Goal: Communication & Community: Answer question/provide support

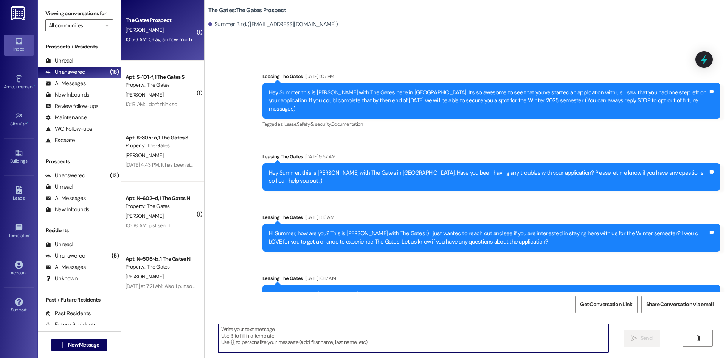
scroll to position [1075, 0]
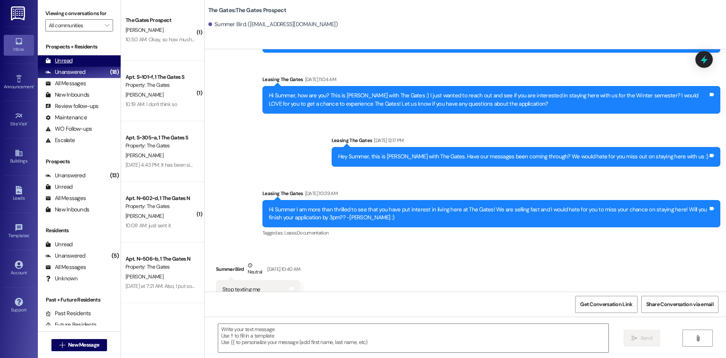
click at [76, 62] on div "Unread (0)" at bounding box center [79, 60] width 83 height 11
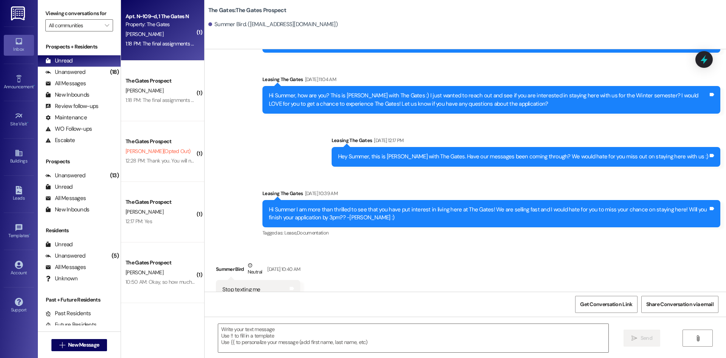
click at [157, 27] on div "Property: The Gates" at bounding box center [161, 24] width 70 height 8
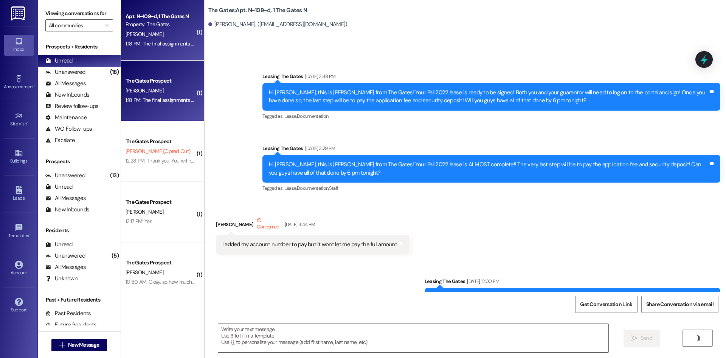
scroll to position [33127, 0]
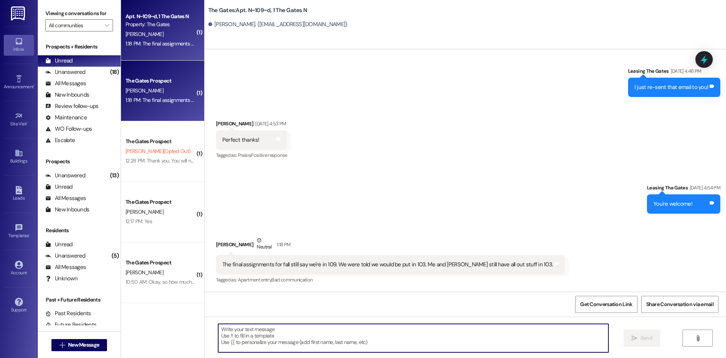
click at [401, 333] on textarea at bounding box center [413, 338] width 390 height 28
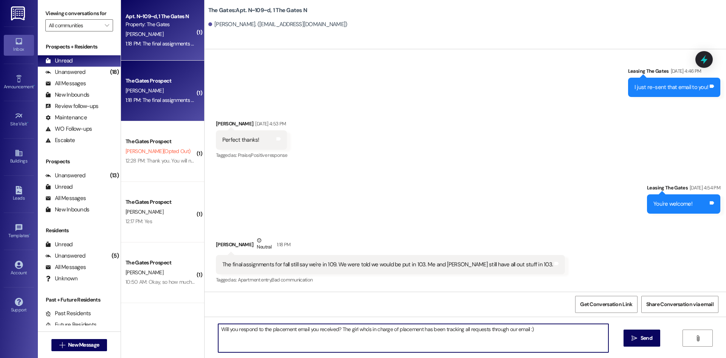
type textarea "Will you respond to the placement email you received? The girl who's in charge …"
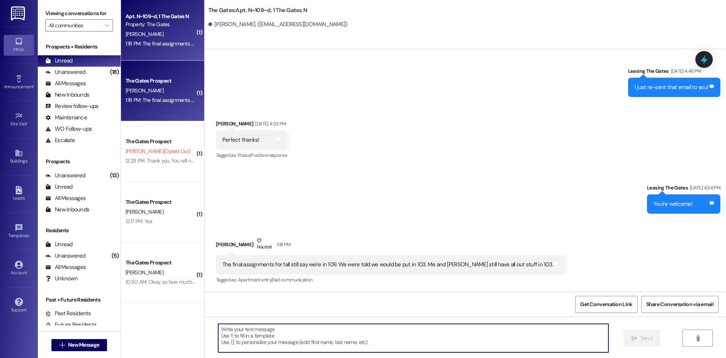
scroll to position [33127, 0]
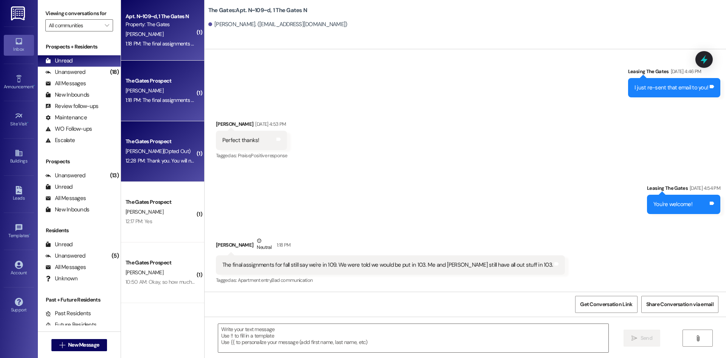
click at [163, 175] on div "The Gates Prospect [PERSON_NAME] (Opted Out) 12:28 PM: Thank you. You will no l…" at bounding box center [162, 151] width 83 height 61
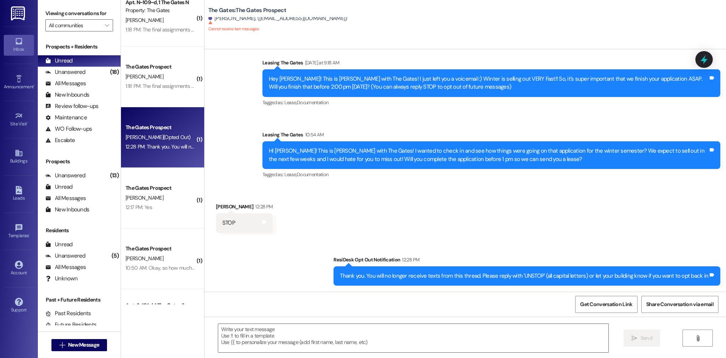
scroll to position [38, 0]
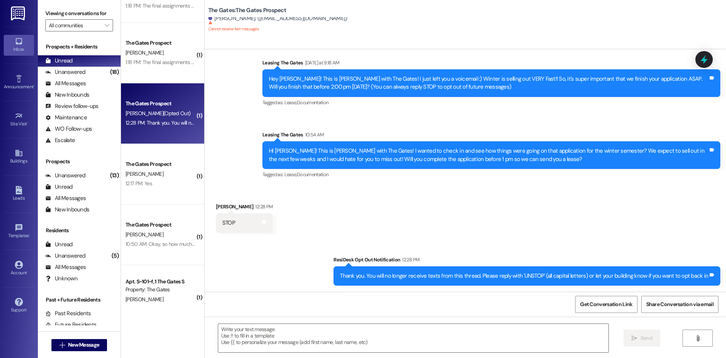
click at [126, 171] on span "[PERSON_NAME]" at bounding box center [145, 173] width 38 height 7
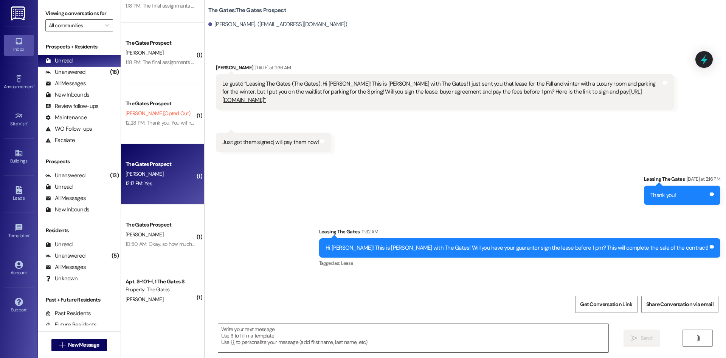
scroll to position [275, 0]
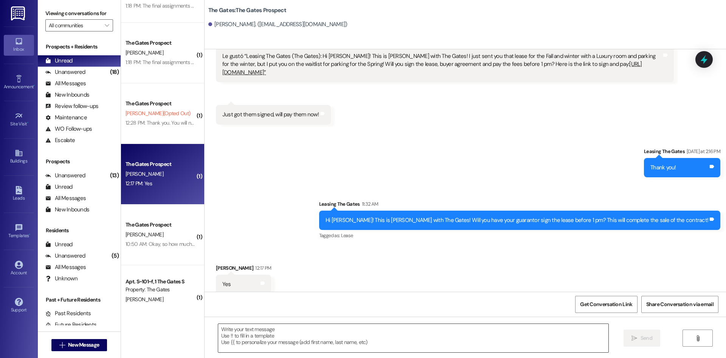
click at [277, 341] on textarea at bounding box center [413, 338] width 390 height 28
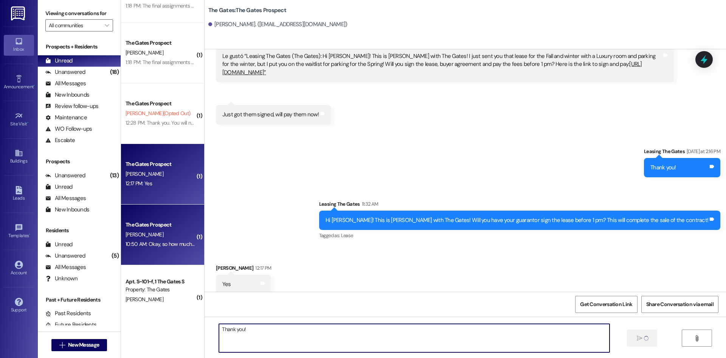
type textarea "Thank you!"
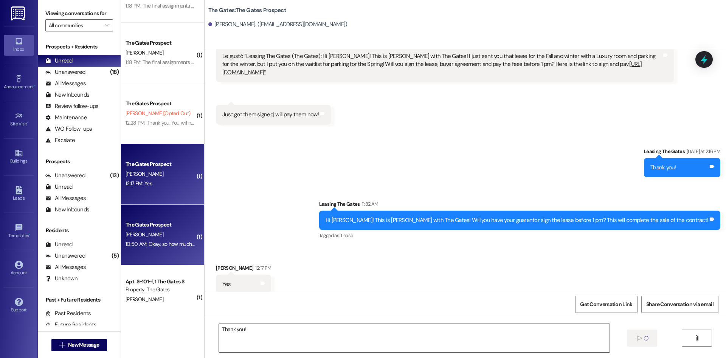
click at [180, 240] on div "10:50 AM: Okay, so how much if I just paid by month? 10:50 AM: Okay, so how muc…" at bounding box center [161, 243] width 72 height 9
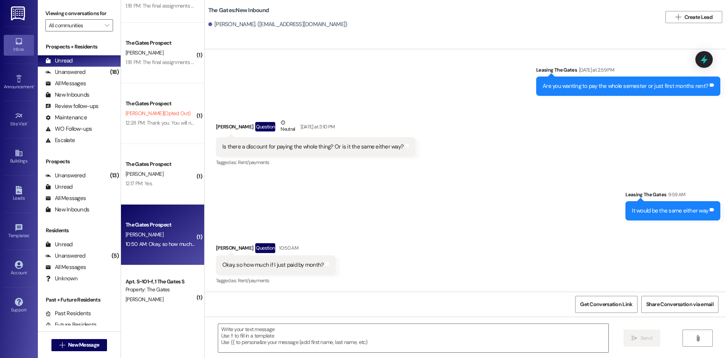
scroll to position [1583, 0]
click at [287, 330] on textarea at bounding box center [413, 338] width 390 height 28
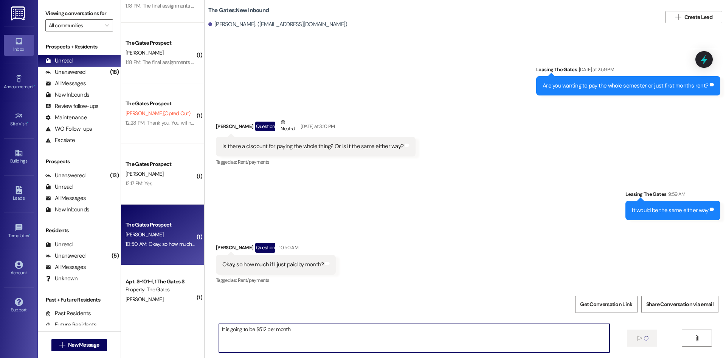
type textarea "It is going to be $512 per month"
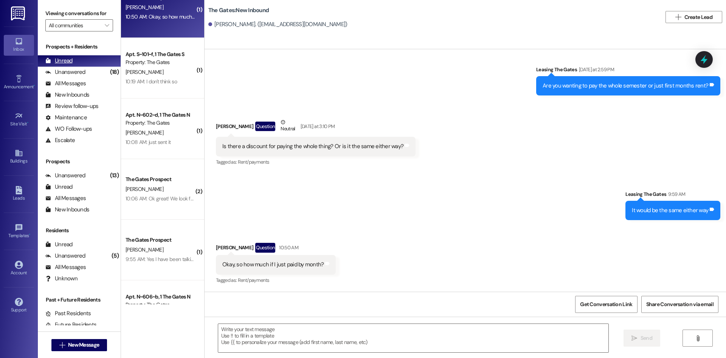
scroll to position [1583, 0]
click at [79, 343] on span "New Message" at bounding box center [83, 345] width 31 height 8
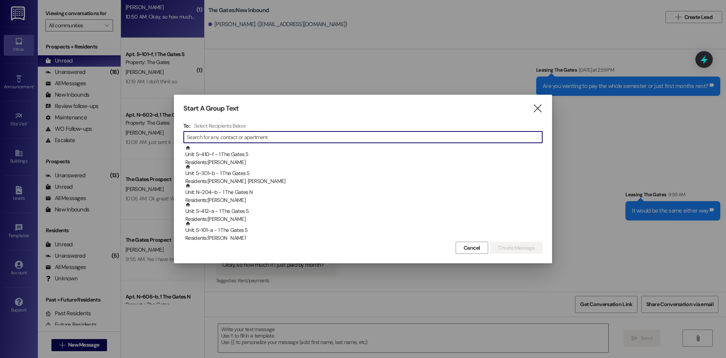
click at [256, 135] on input at bounding box center [365, 137] width 356 height 11
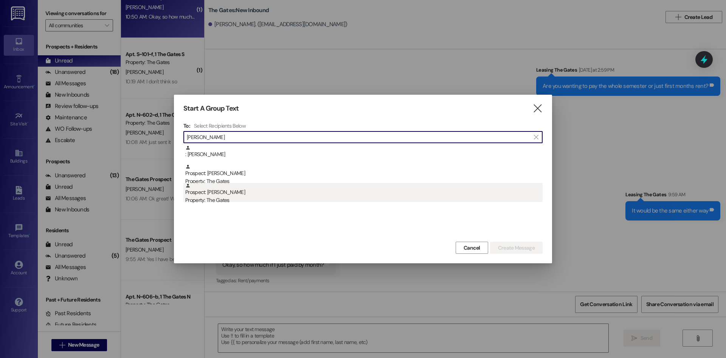
type input "[PERSON_NAME]"
click at [225, 195] on div "Prospect: [PERSON_NAME] Property: The Gates" at bounding box center [364, 194] width 358 height 22
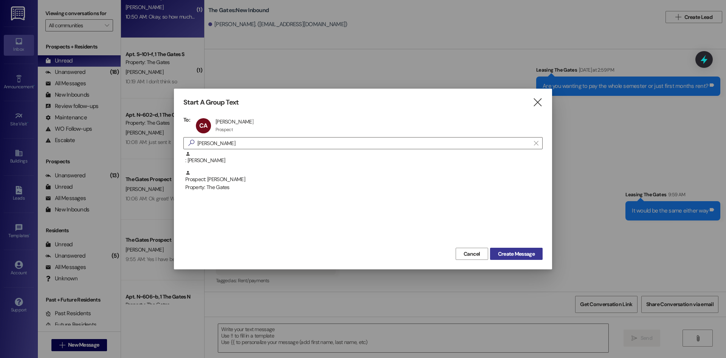
click at [516, 254] on span "Create Message" at bounding box center [516, 254] width 37 height 8
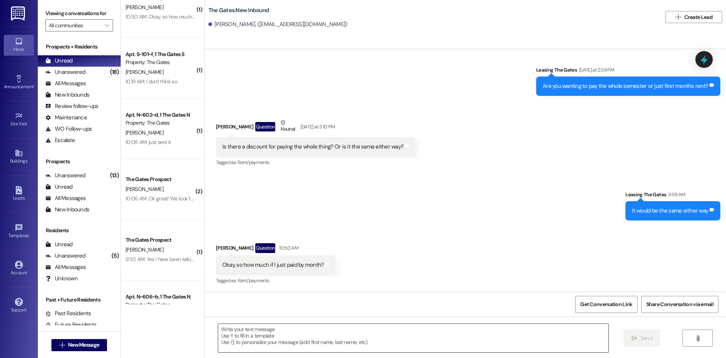
scroll to position [0, 0]
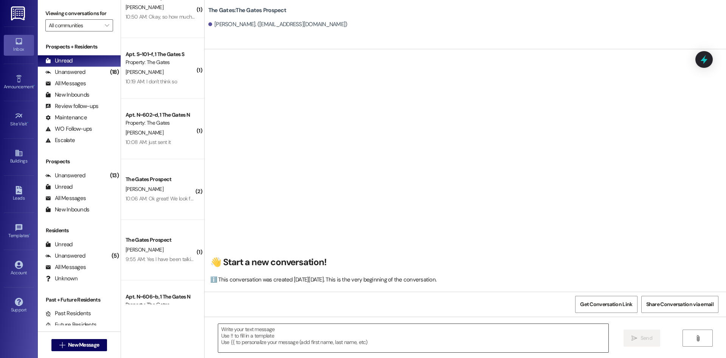
click at [253, 330] on textarea at bounding box center [413, 338] width 390 height 28
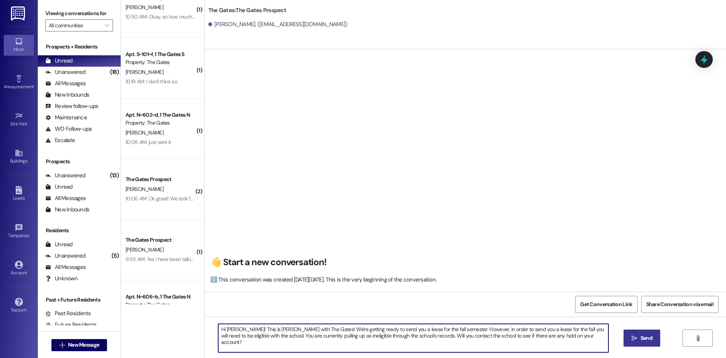
type textarea "Hi [PERSON_NAME]! This is [PERSON_NAME] with The Gates! We're getting ready to …"
click at [641, 345] on button " Send" at bounding box center [642, 337] width 37 height 17
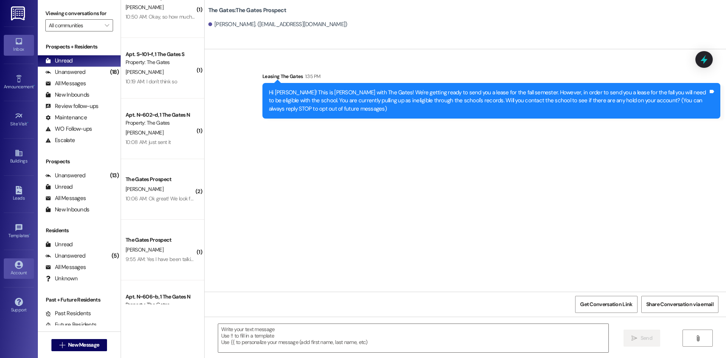
scroll to position [0, 0]
click at [66, 65] on div "Unread" at bounding box center [58, 61] width 27 height 8
click at [67, 69] on div "Unanswered" at bounding box center [65, 72] width 40 height 8
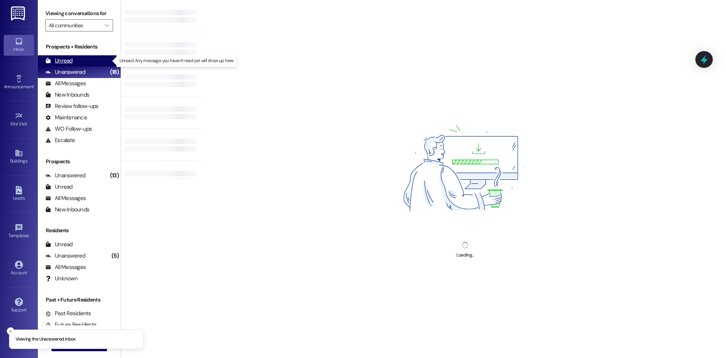
click at [68, 61] on div "Unread" at bounding box center [58, 61] width 27 height 8
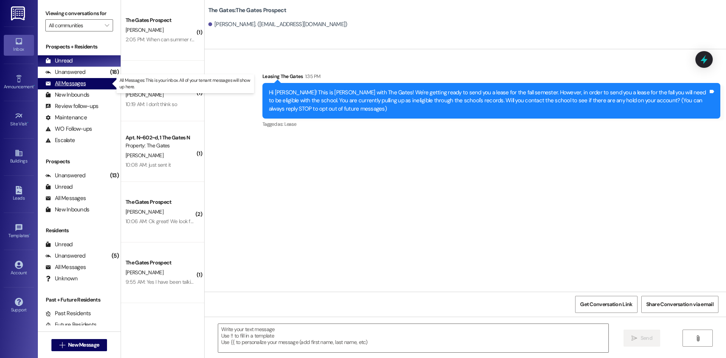
click at [53, 78] on div "All Messages (undefined)" at bounding box center [79, 83] width 83 height 11
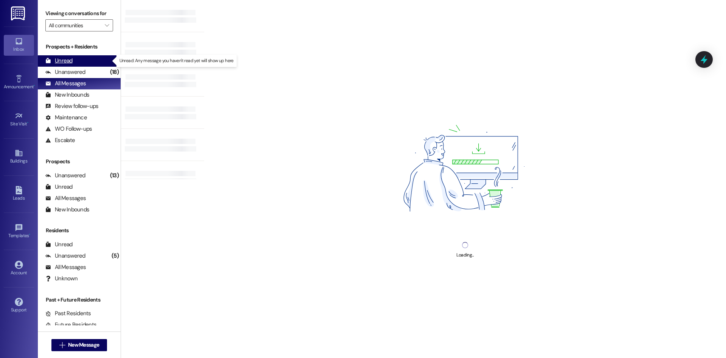
click at [53, 61] on div "Unread" at bounding box center [58, 61] width 27 height 8
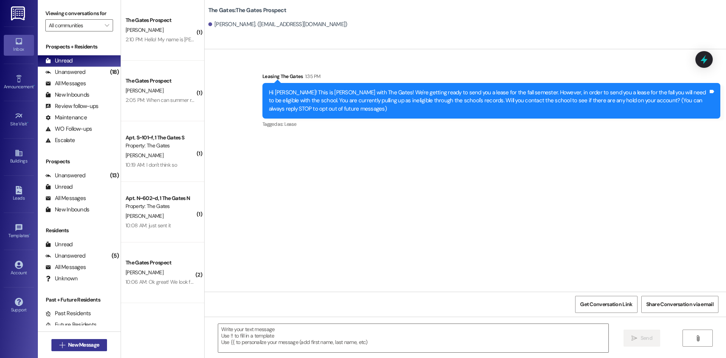
click at [78, 342] on span "New Message" at bounding box center [83, 345] width 31 height 8
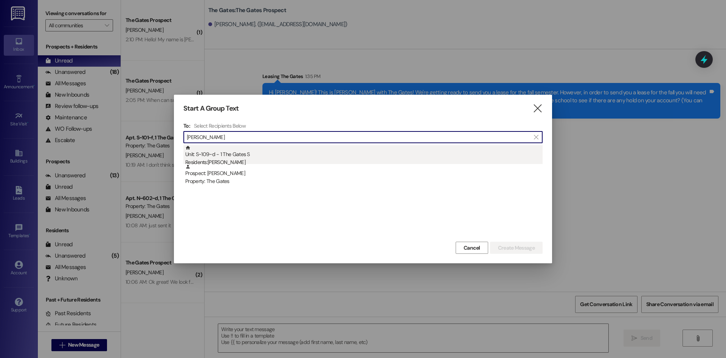
type input "[PERSON_NAME]"
click at [275, 158] on div "Residents: [PERSON_NAME]" at bounding box center [364, 162] width 358 height 8
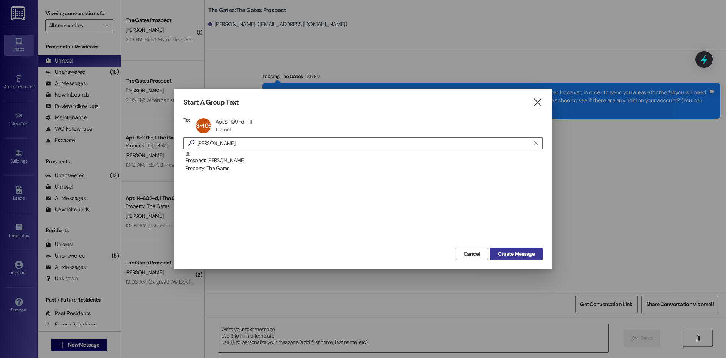
drag, startPoint x: 514, startPoint y: 257, endPoint x: 504, endPoint y: 257, distance: 10.6
click at [514, 257] on span "Create Message" at bounding box center [516, 254] width 37 height 8
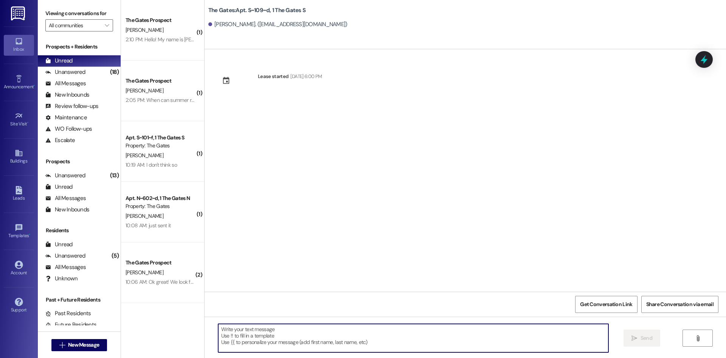
click at [227, 333] on textarea at bounding box center [413, 338] width 390 height 28
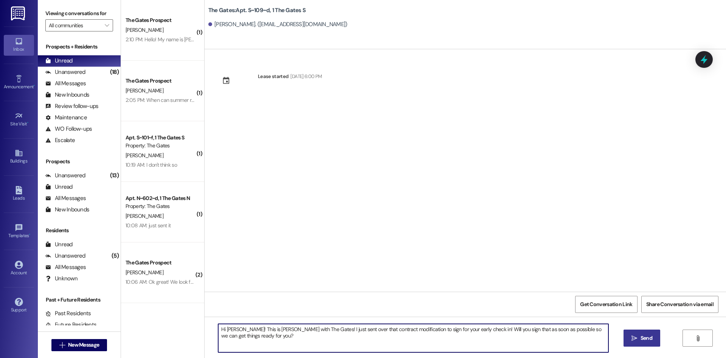
type textarea "Hi [PERSON_NAME]! This is [PERSON_NAME] with The Gates! I just sent over that c…"
click at [636, 335] on icon "" at bounding box center [635, 338] width 6 height 6
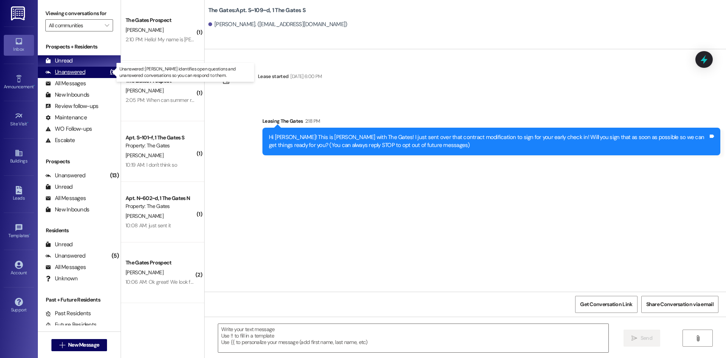
click at [73, 77] on div "Unanswered (18)" at bounding box center [79, 72] width 83 height 11
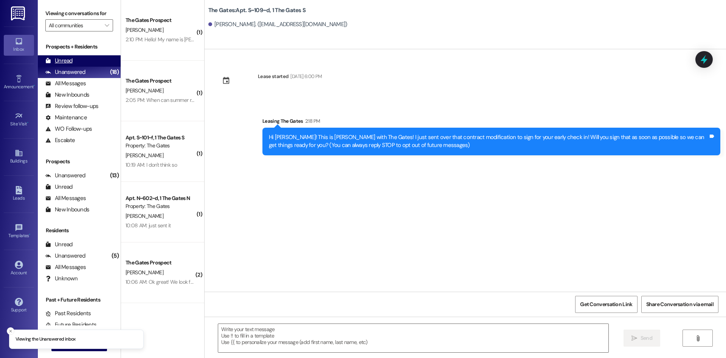
click at [70, 61] on div "Unread" at bounding box center [58, 61] width 27 height 8
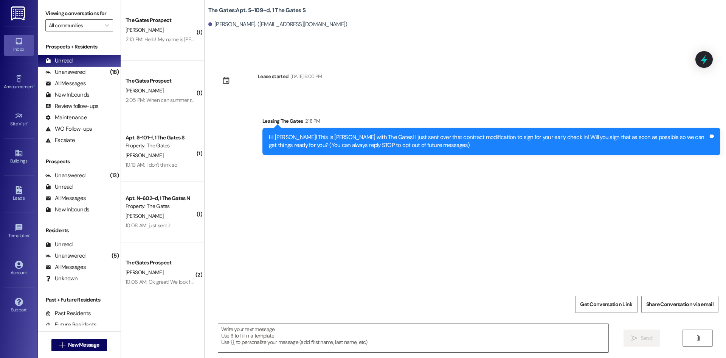
click at [159, 49] on div "The Gates Prospect [PERSON_NAME] 2:10 PM: Hello! My name is [PERSON_NAME]! I wi…" at bounding box center [162, 30] width 83 height 61
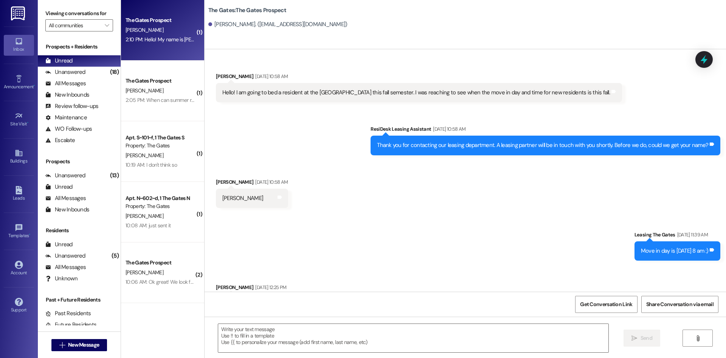
scroll to position [1134, 0]
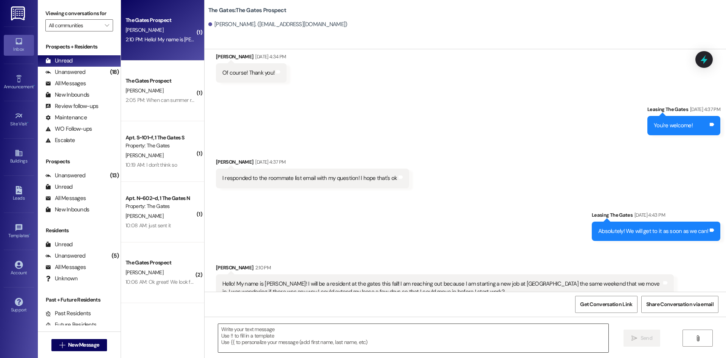
click at [382, 338] on textarea at bounding box center [413, 338] width 390 height 28
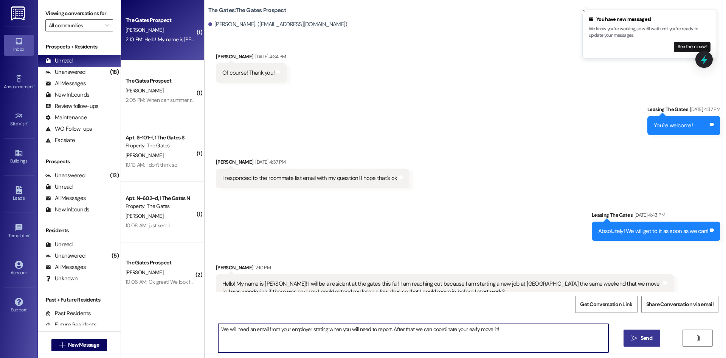
type textarea "We will need an email from your employer stating when you will need to report. …"
click at [655, 342] on button " Send" at bounding box center [642, 337] width 37 height 17
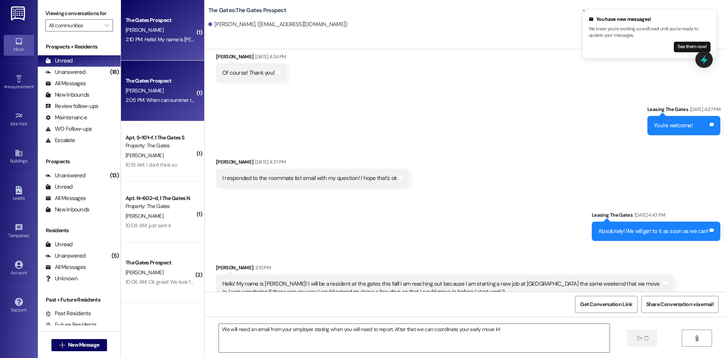
click at [154, 94] on div "[PERSON_NAME]" at bounding box center [161, 90] width 72 height 9
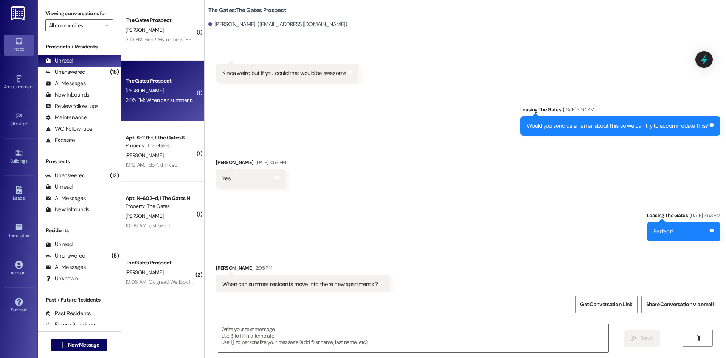
scroll to position [2678, 0]
click at [264, 337] on textarea at bounding box center [413, 338] width 390 height 28
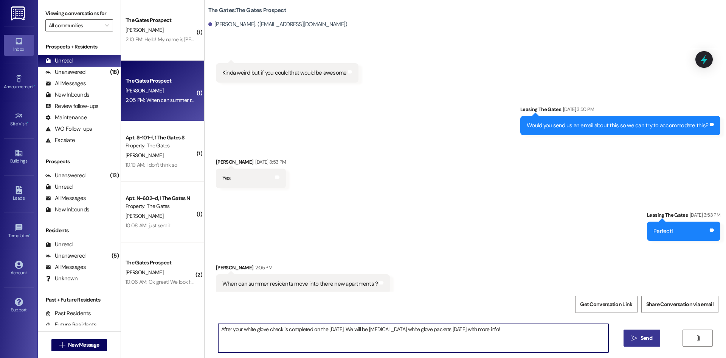
type textarea "After your white glove check is completed on the [DATE]. We will be [MEDICAL_DA…"
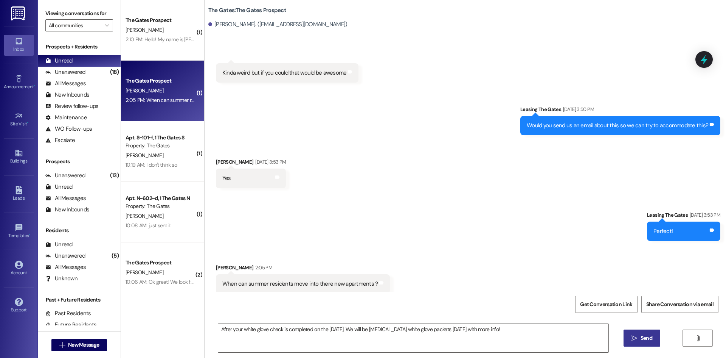
drag, startPoint x: 635, startPoint y: 335, endPoint x: 557, endPoint y: 318, distance: 80.2
click at [635, 335] on icon "" at bounding box center [635, 338] width 6 height 6
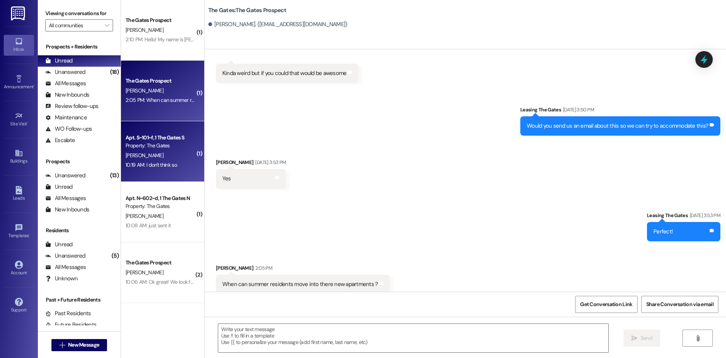
click at [172, 157] on div "[PERSON_NAME]" at bounding box center [161, 155] width 72 height 9
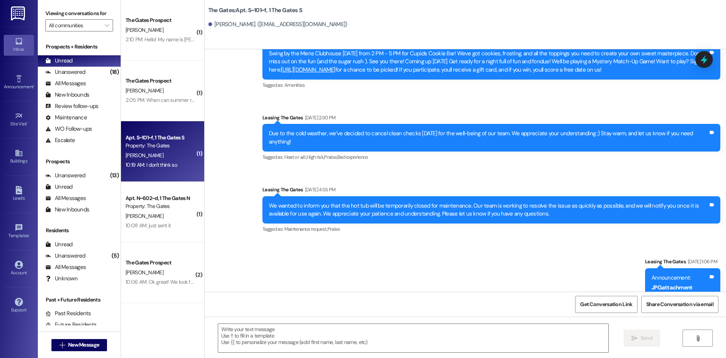
scroll to position [8556, 0]
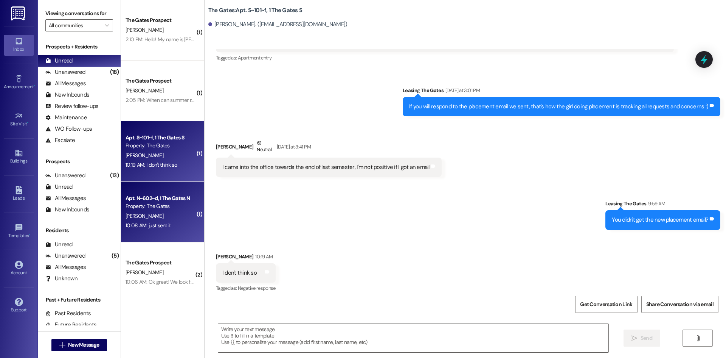
click at [151, 208] on div "Property: The Gates" at bounding box center [161, 206] width 70 height 8
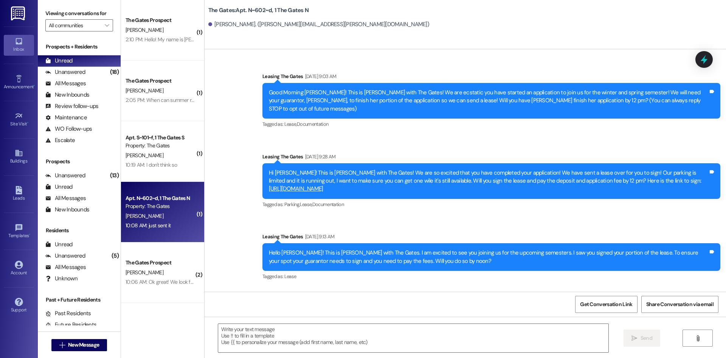
scroll to position [21098, 0]
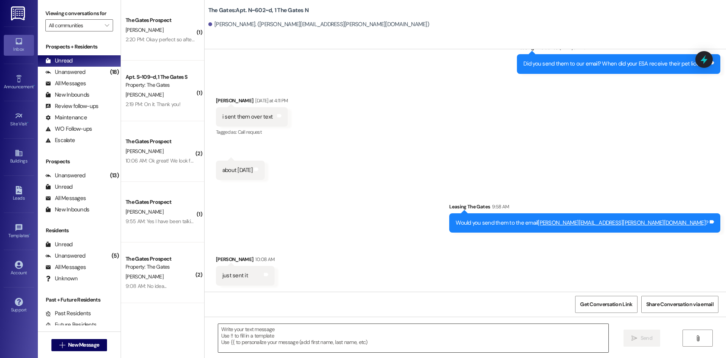
click at [269, 341] on textarea at bounding box center [413, 338] width 390 height 28
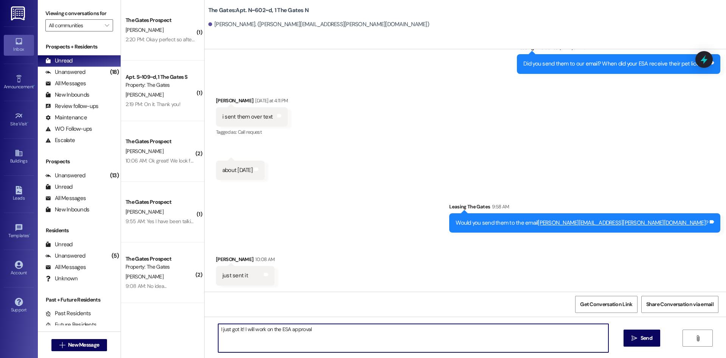
type textarea "I just got it! I will work on the ESA approval"
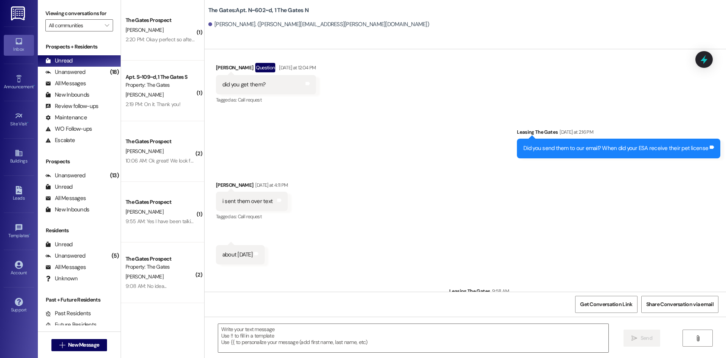
scroll to position [21151, 0]
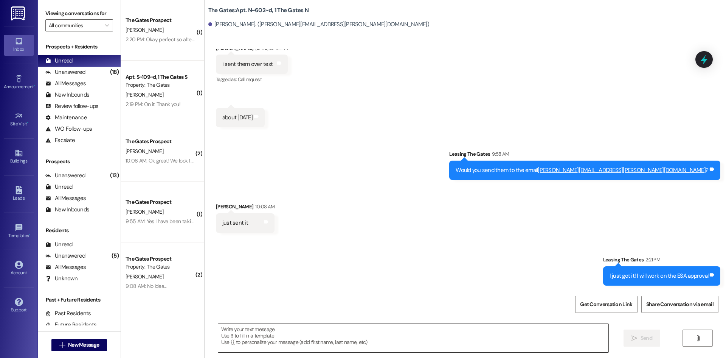
click at [245, 342] on textarea at bounding box center [413, 338] width 390 height 28
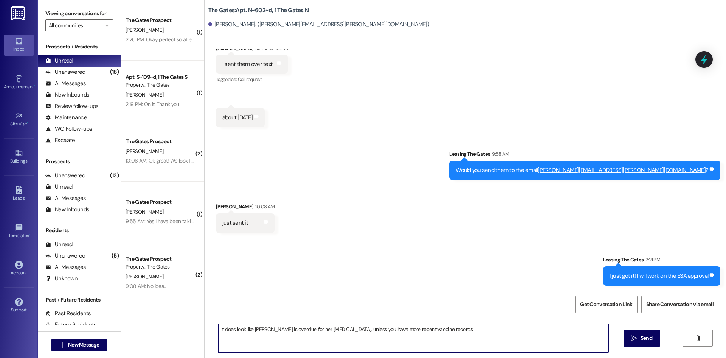
type textarea "It does look like [PERSON_NAME] is overdue for her [MEDICAL_DATA], unless you h…"
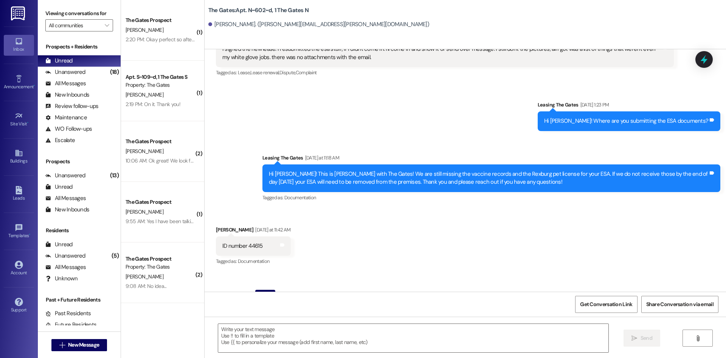
scroll to position [20825, 0]
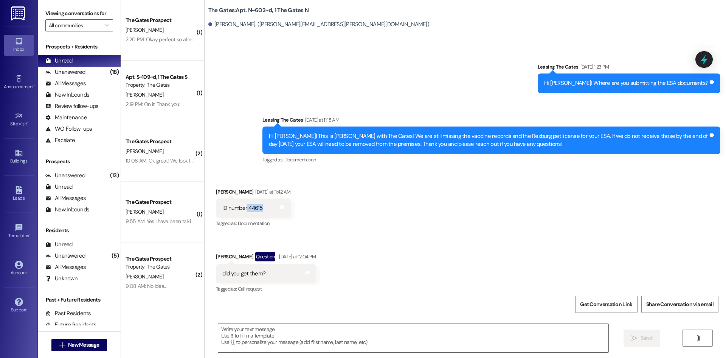
drag, startPoint x: 255, startPoint y: 207, endPoint x: 242, endPoint y: 208, distance: 13.7
click at [242, 208] on div "ID number 44615" at bounding box center [242, 208] width 40 height 8
click at [356, 199] on div "Received via SMS [PERSON_NAME] [DATE] at 11:42 AM ID number 44615 Tags and note…" at bounding box center [466, 235] width 522 height 129
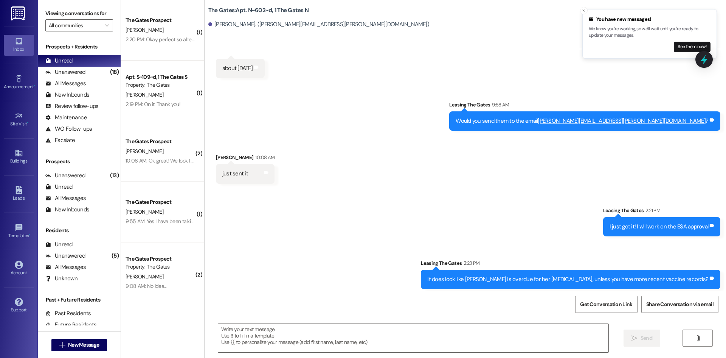
scroll to position [21203, 0]
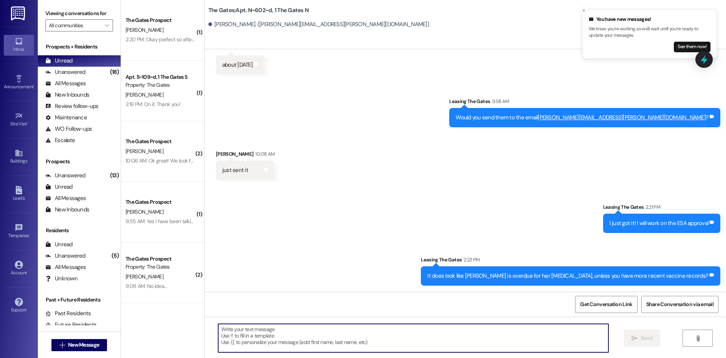
click at [281, 332] on textarea at bounding box center [413, 338] width 390 height 28
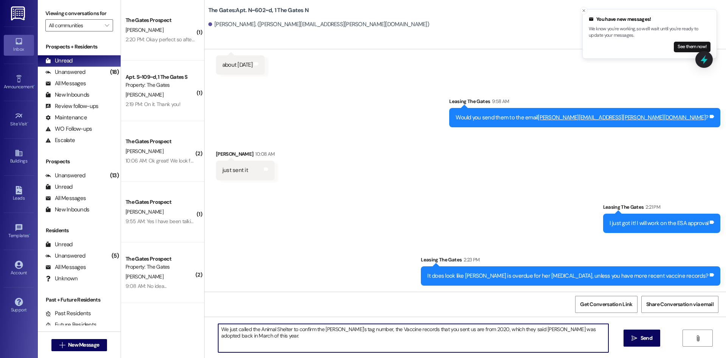
click at [240, 338] on textarea "We just called the Animal Shelter to confirm the [PERSON_NAME]'s tag number, th…" at bounding box center [413, 338] width 390 height 28
click at [361, 336] on textarea "We just called the Animal Shelter to confirm the [PERSON_NAME]'s tag number, th…" at bounding box center [413, 338] width 390 height 28
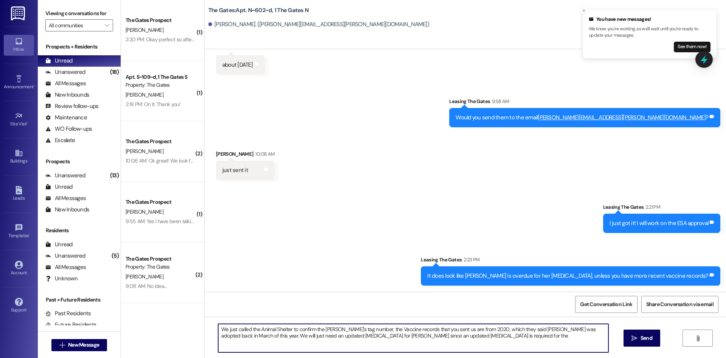
click at [503, 338] on textarea "We just called the Animal Shelter to confirm the [PERSON_NAME]'s tag number, th…" at bounding box center [413, 338] width 390 height 28
click at [383, 335] on textarea "We just called the Animal Shelter to confirm the [PERSON_NAME]'s tag number, th…" at bounding box center [413, 338] width 390 height 28
drag, startPoint x: 365, startPoint y: 334, endPoint x: 417, endPoint y: 335, distance: 51.5
click at [417, 335] on textarea "We just called the Animal Shelter to confirm the [PERSON_NAME]'s tag number, th…" at bounding box center [413, 338] width 390 height 28
click at [498, 341] on textarea "We just called the Animal Shelter to confirm the [PERSON_NAME]'s tag number, th…" at bounding box center [413, 338] width 390 height 28
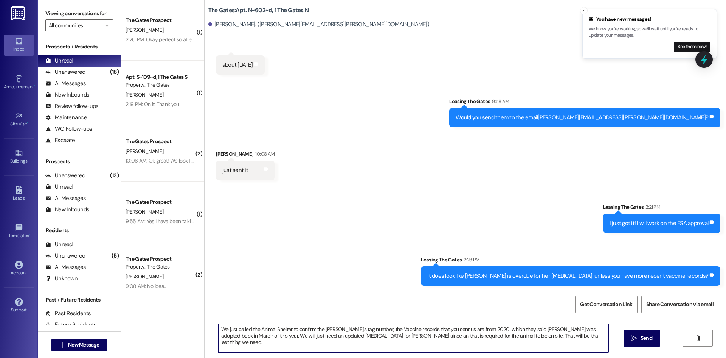
type textarea "We just called the Animal Shelter to confirm the [PERSON_NAME]'s tag number, th…"
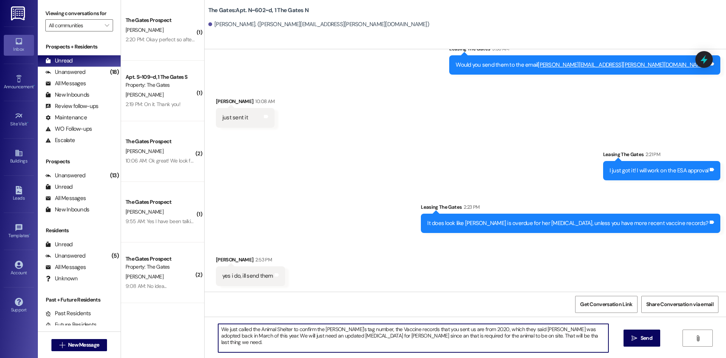
click at [297, 333] on textarea "We just called the Animal Shelter to confirm the [PERSON_NAME]'s tag number, th…" at bounding box center [413, 338] width 390 height 28
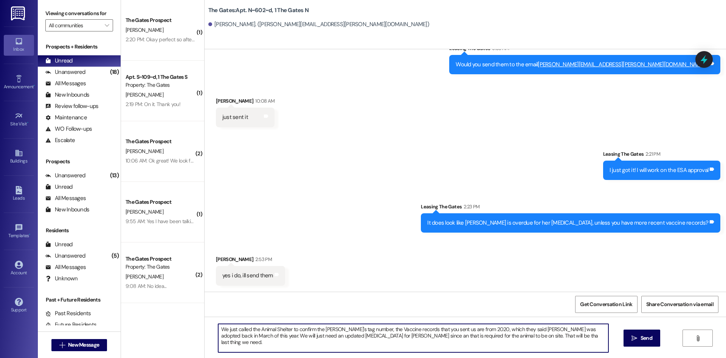
click at [302, 333] on textarea "We just called the Animal Shelter to confirm the [PERSON_NAME]'s tag number, th…" at bounding box center [413, 338] width 390 height 28
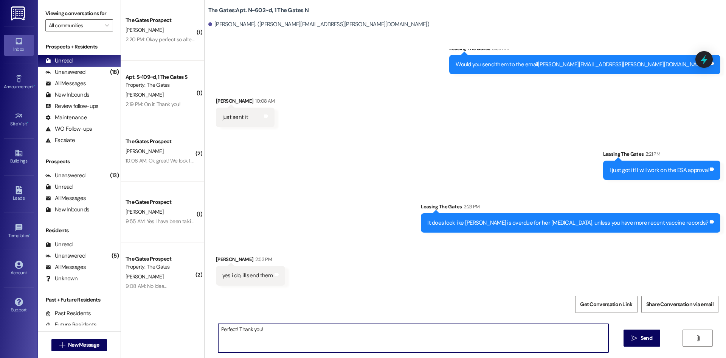
type textarea "Perfect! Thank you!"
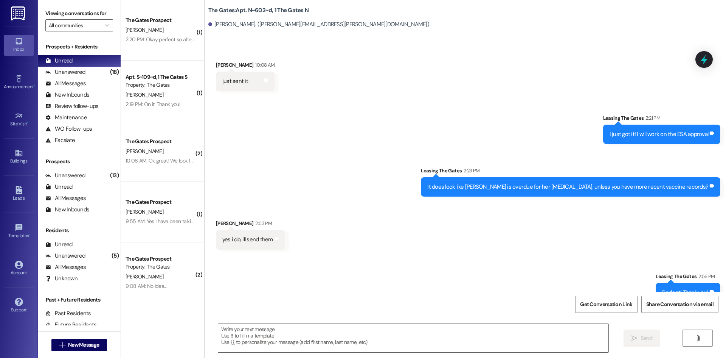
scroll to position [21309, 0]
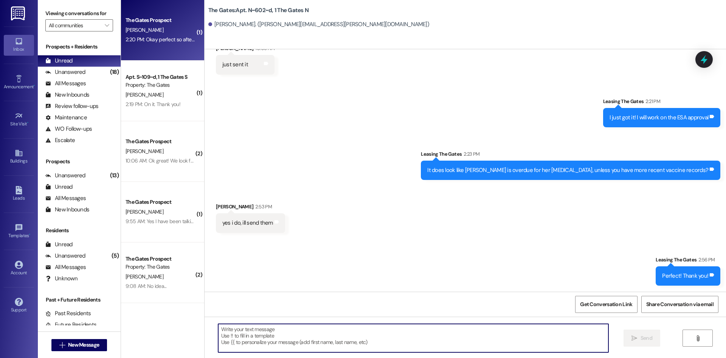
click at [143, 29] on span "[PERSON_NAME]" at bounding box center [145, 29] width 38 height 7
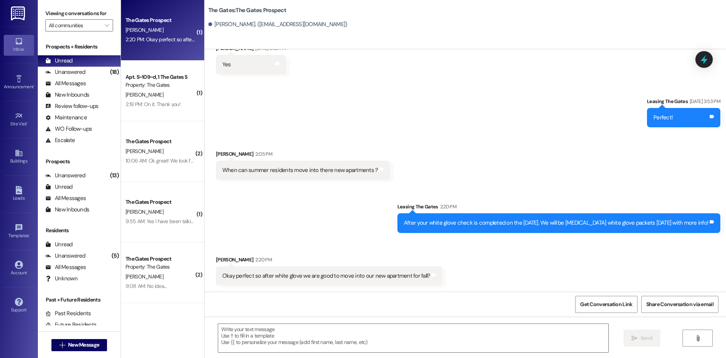
scroll to position [2783, 0]
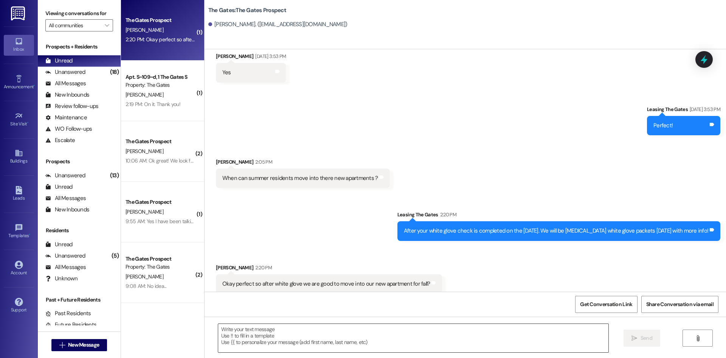
click at [339, 330] on textarea at bounding box center [413, 338] width 390 height 28
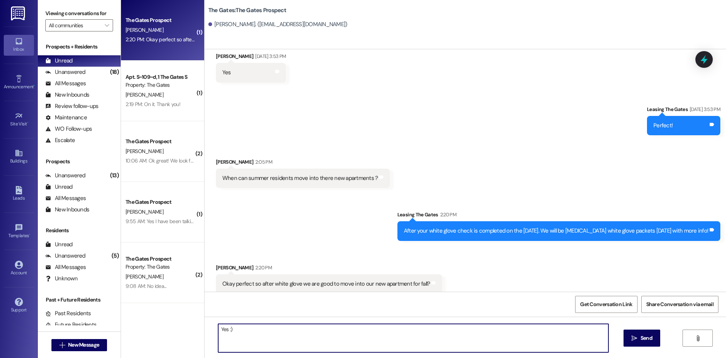
type textarea "Yes :)"
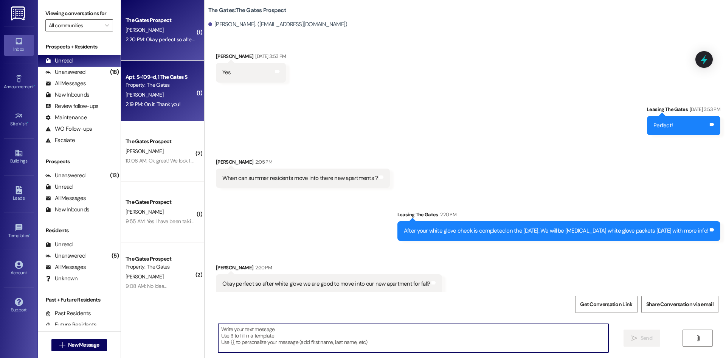
click at [141, 94] on div "[PERSON_NAME]" at bounding box center [161, 94] width 72 height 9
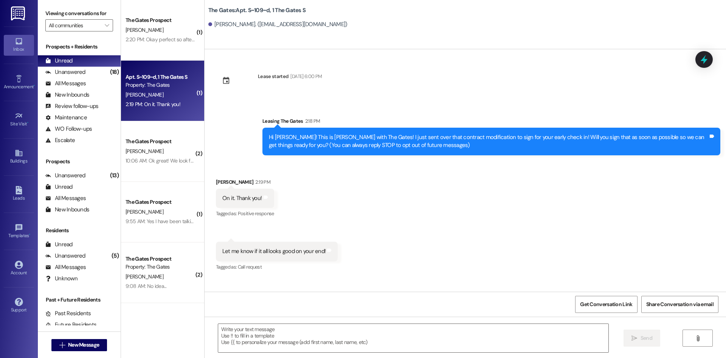
scroll to position [0, 0]
click at [257, 331] on textarea at bounding box center [413, 338] width 390 height 28
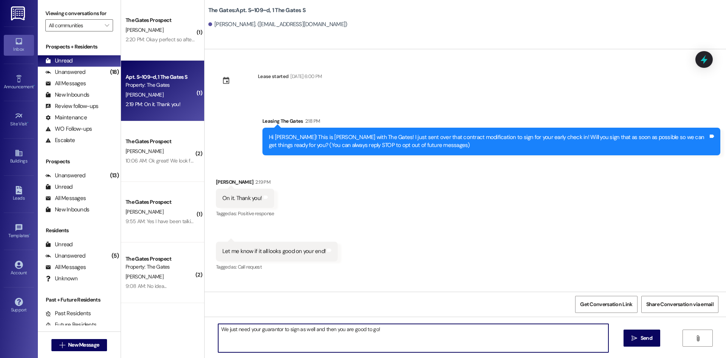
type textarea "We just need your guarantor to sign as well and then you are good to go!"
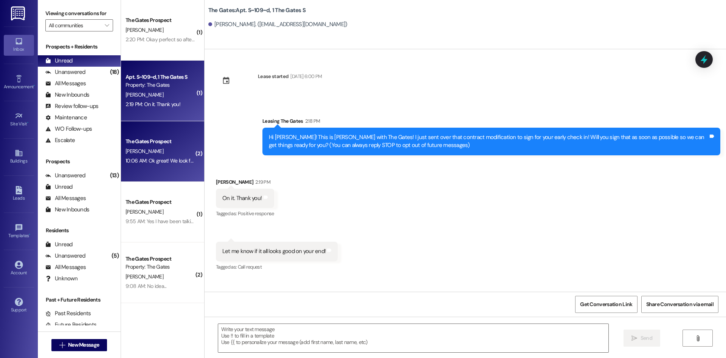
click at [126, 151] on span "[PERSON_NAME]" at bounding box center [145, 151] width 38 height 7
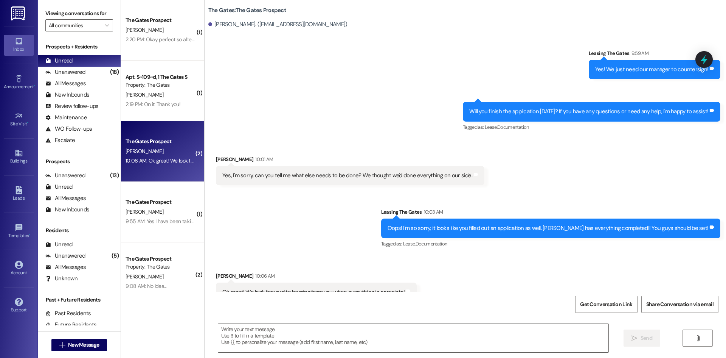
scroll to position [1624, 0]
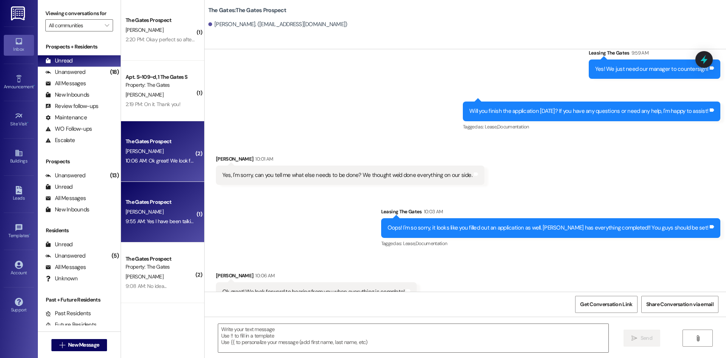
click at [141, 218] on div "9:55 AM: Yes I have been talking with someone who is selling their lease and sh…" at bounding box center [377, 221] width 502 height 7
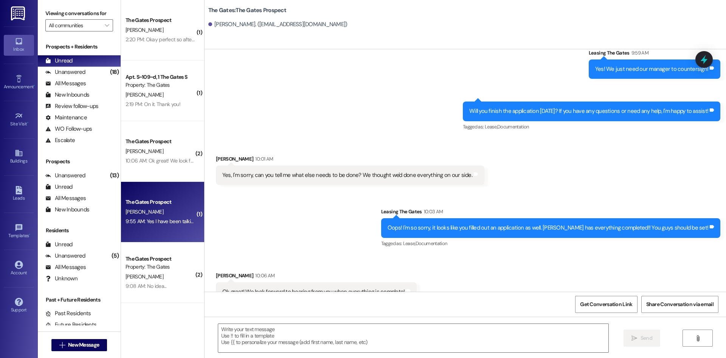
scroll to position [0, 0]
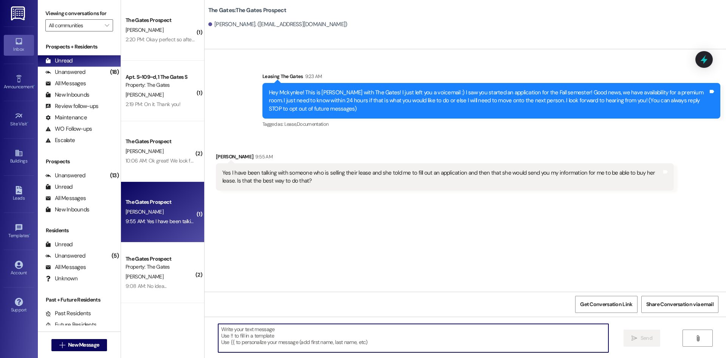
click at [266, 345] on textarea at bounding box center [413, 338] width 390 height 28
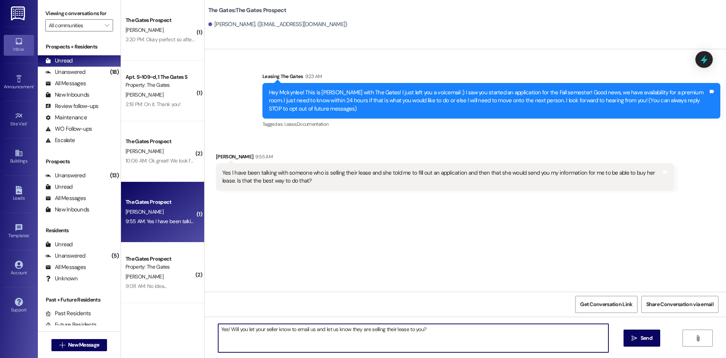
type textarea "Yes! Will you let your seller know to email us and let us know they are selling…"
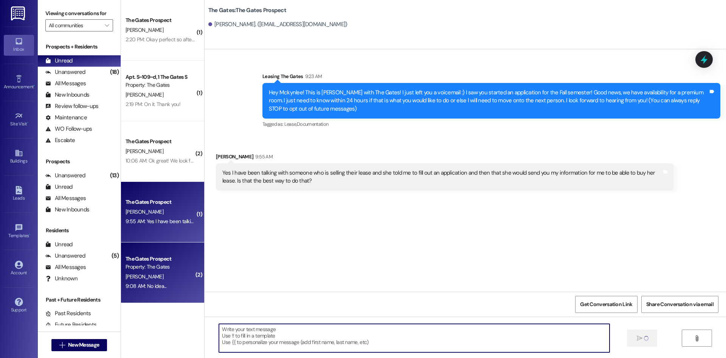
click at [160, 275] on div "[PERSON_NAME]" at bounding box center [161, 276] width 72 height 9
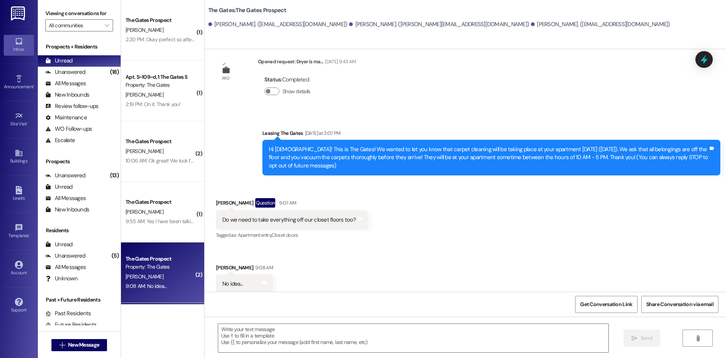
scroll to position [23, 0]
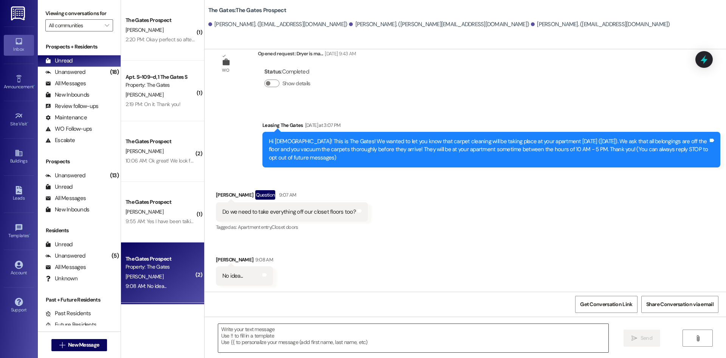
click at [292, 336] on textarea at bounding box center [413, 338] width 390 height 28
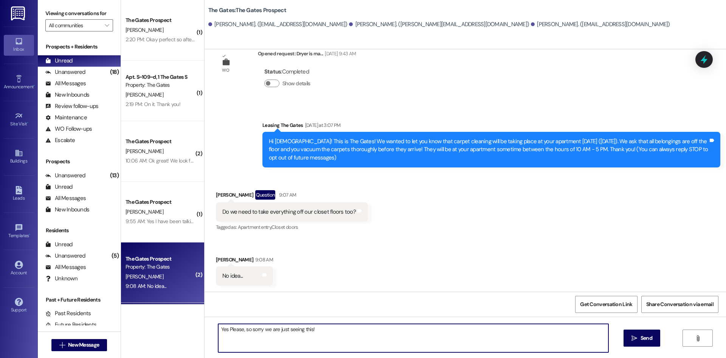
type textarea "Yes Please, so sorry we are just seeing this!"
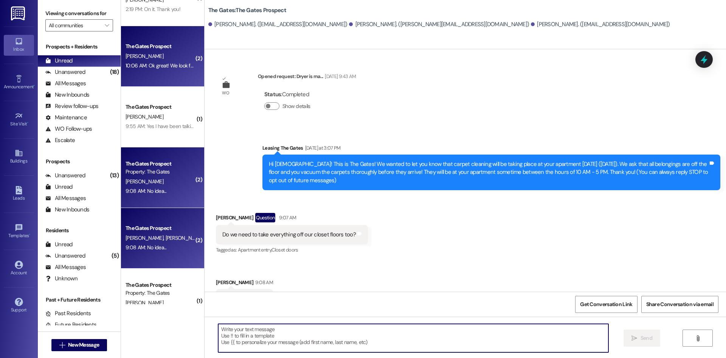
scroll to position [114, 0]
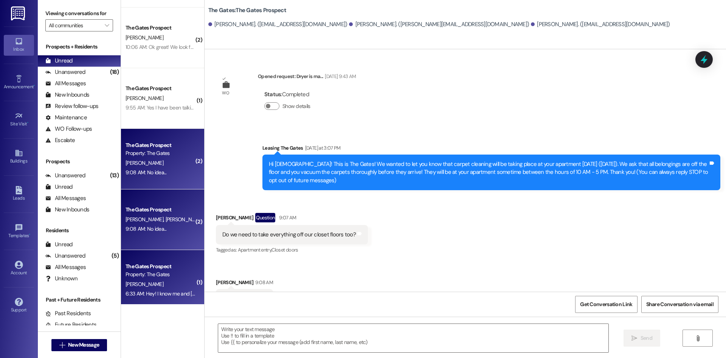
click at [148, 270] on div "The Gates Prospect Property: The Gates" at bounding box center [161, 270] width 72 height 18
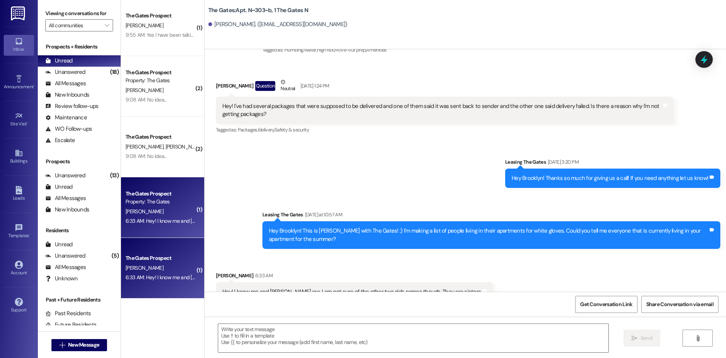
scroll to position [303, 0]
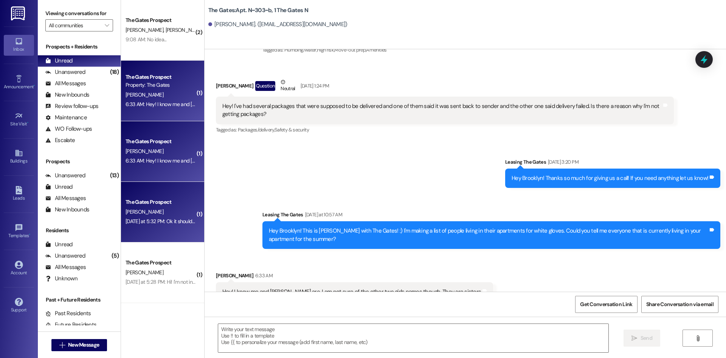
click at [180, 220] on div "[DATE] at 5:32 PM: Ok it should finally be done!! Please let me know if everyth…" at bounding box center [255, 221] width 259 height 7
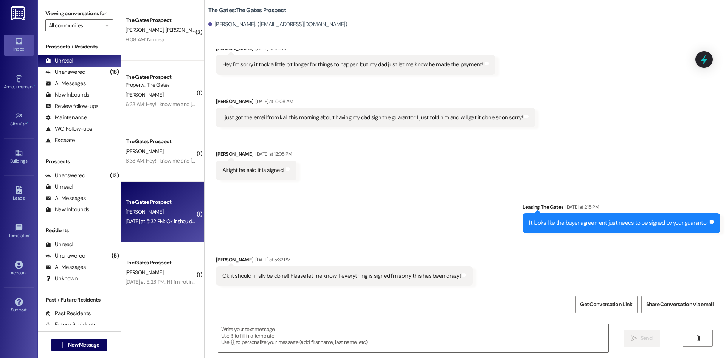
scroll to position [319, 0]
click at [275, 337] on textarea at bounding box center [413, 338] width 390 height 28
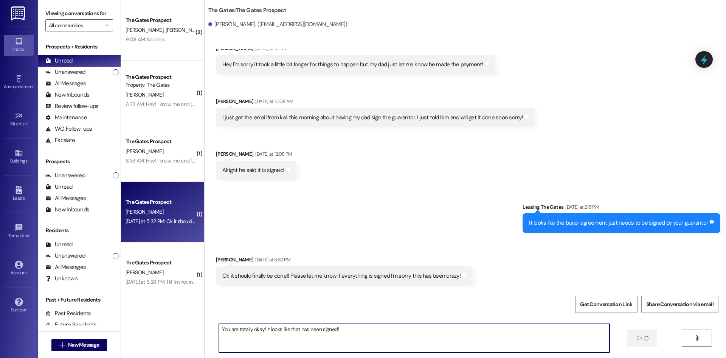
type textarea "You are totally okay! It looks like that has been signed!"
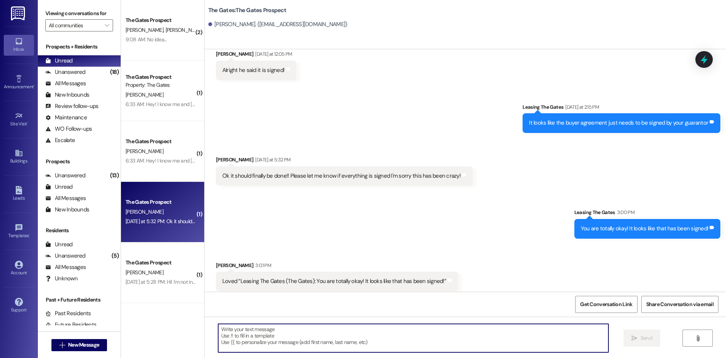
scroll to position [425, 0]
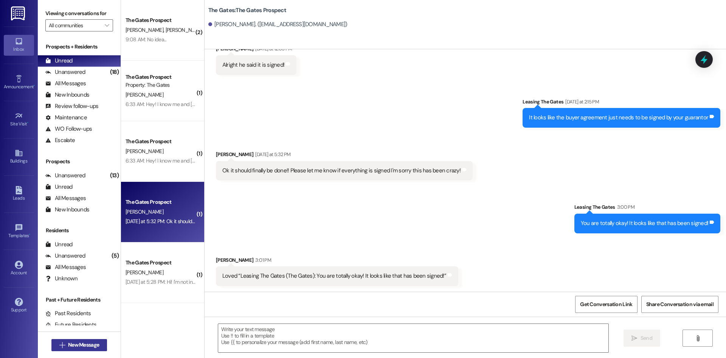
click at [81, 348] on span "New Message" at bounding box center [83, 345] width 31 height 8
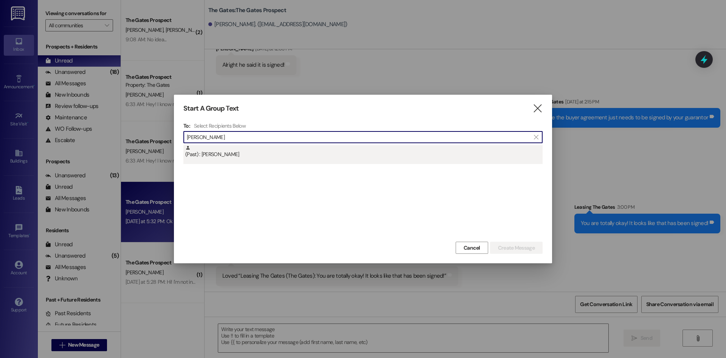
type input "[PERSON_NAME]"
click at [216, 160] on div "(Past) : [PERSON_NAME]" at bounding box center [363, 154] width 359 height 19
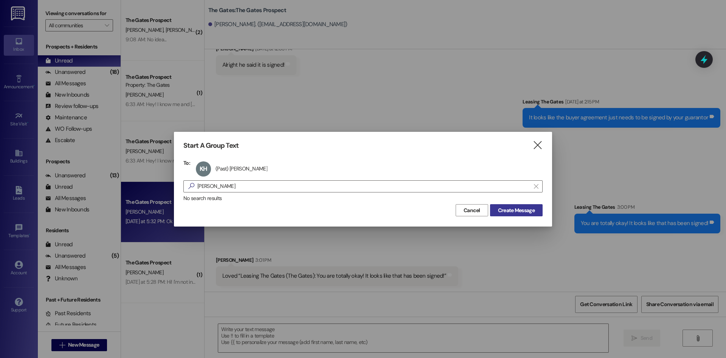
click at [510, 211] on span "Create Message" at bounding box center [516, 210] width 37 height 8
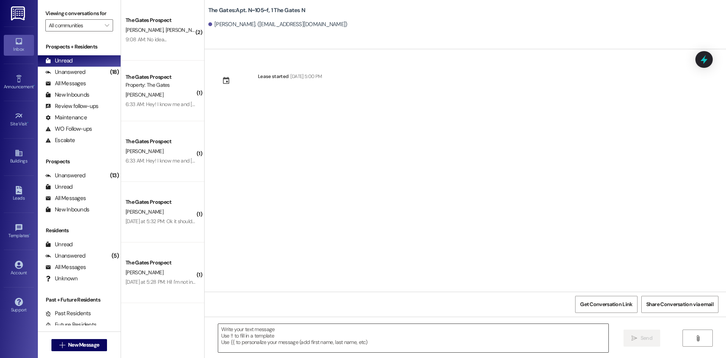
scroll to position [0, 0]
click at [230, 334] on textarea at bounding box center [413, 338] width 390 height 28
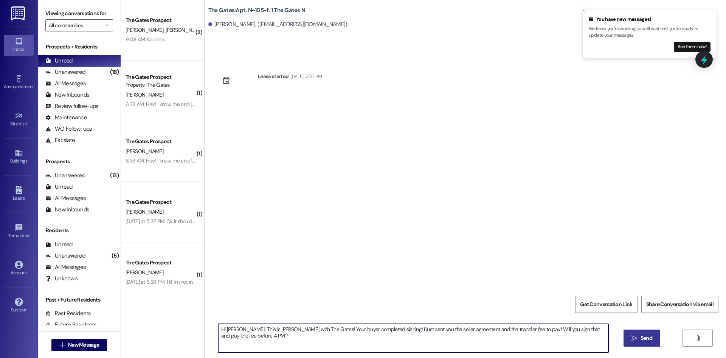
type textarea "Hi [PERSON_NAME]! This is [PERSON_NAME] with The Gates! Your buyer completed si…"
click at [646, 331] on button " Send" at bounding box center [642, 337] width 37 height 17
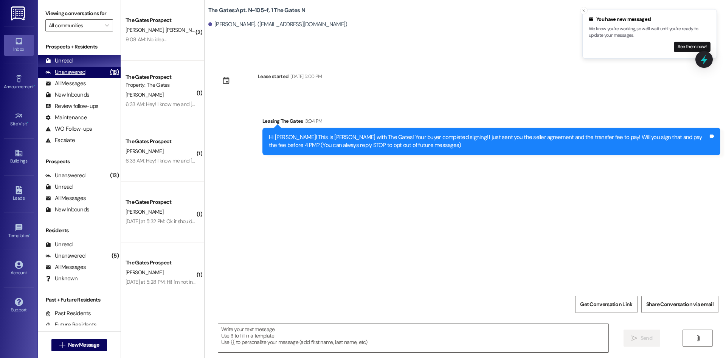
click at [79, 74] on div "Unanswered" at bounding box center [65, 72] width 40 height 8
click at [73, 61] on div "Unread (0)" at bounding box center [79, 60] width 83 height 11
